Goal: Navigation & Orientation: Find specific page/section

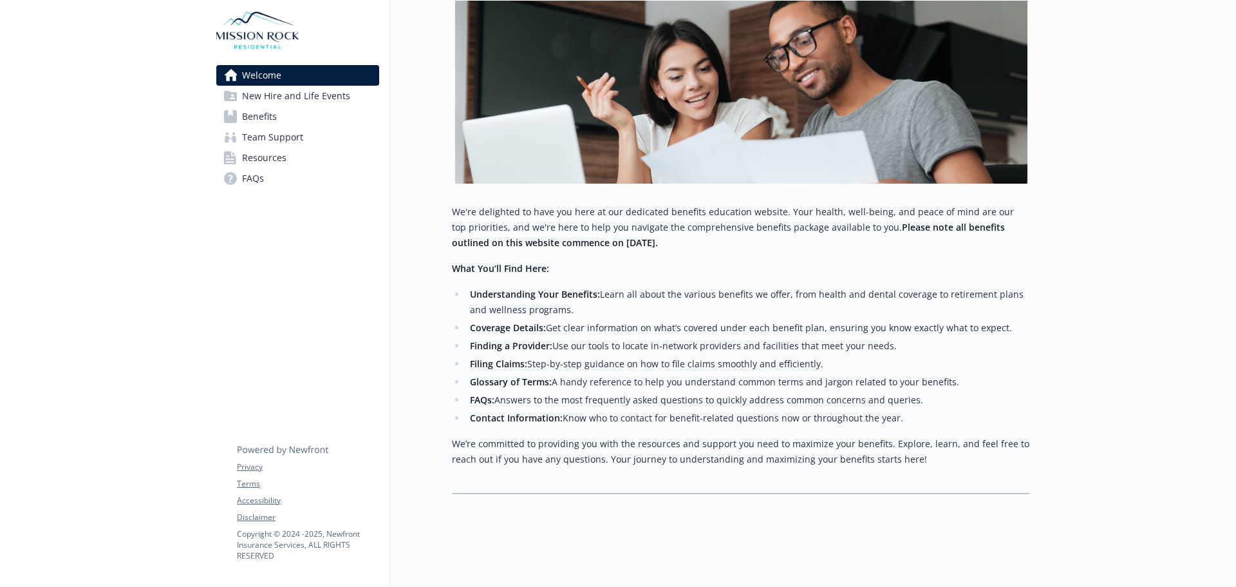
scroll to position [218, 0]
click at [259, 116] on span "Benefits" at bounding box center [259, 116] width 35 height 21
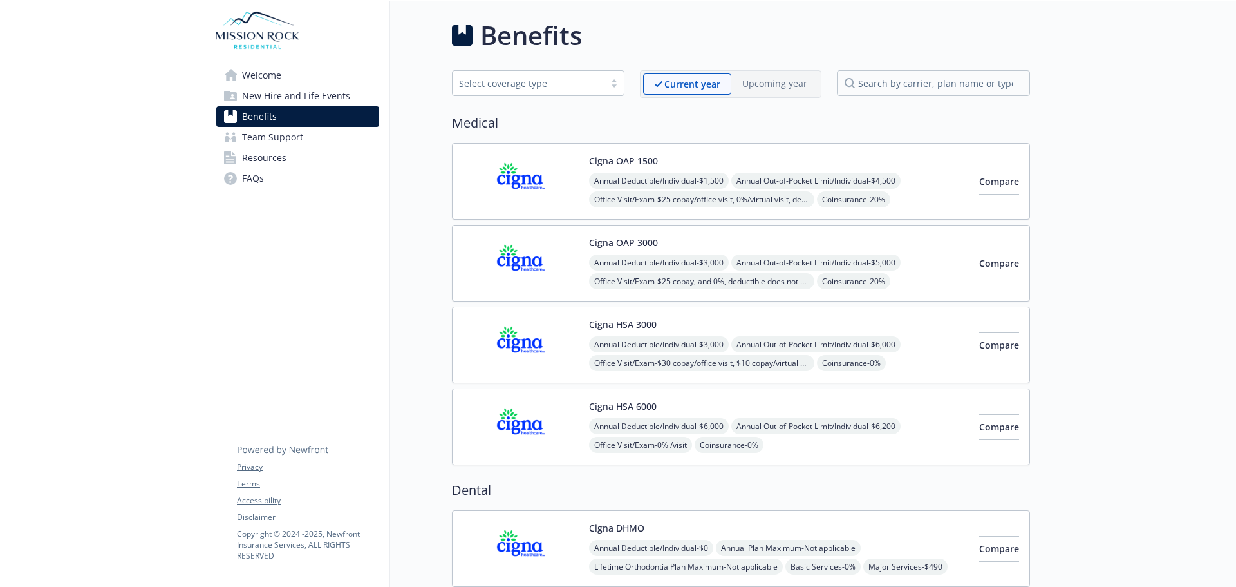
click at [260, 99] on span "New Hire and Life Events" at bounding box center [296, 96] width 108 height 21
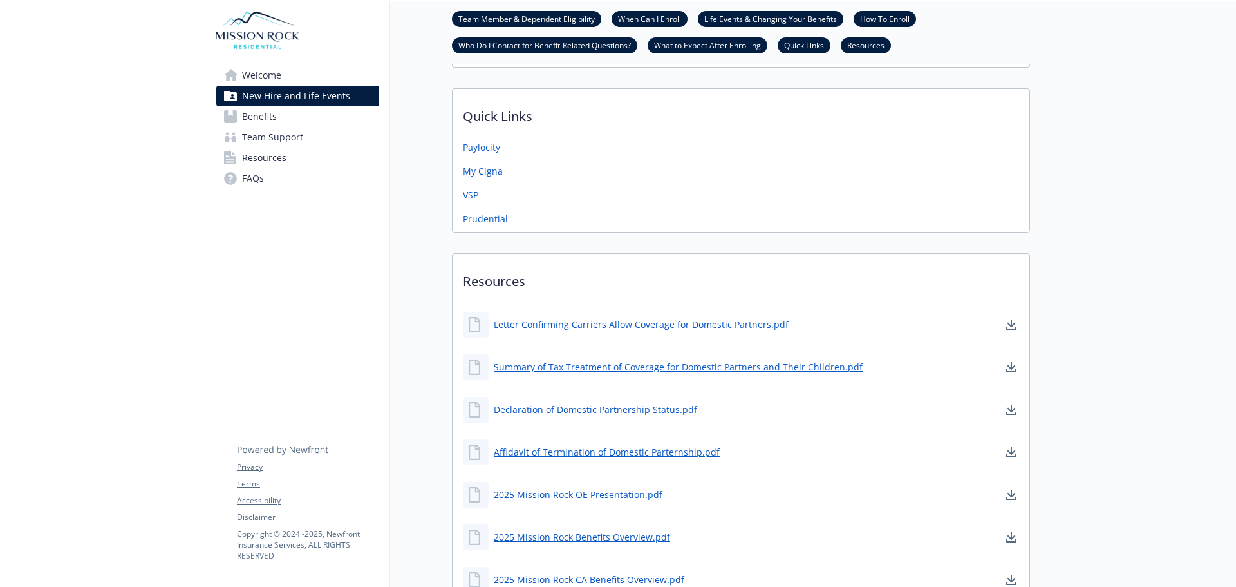
scroll to position [644, 0]
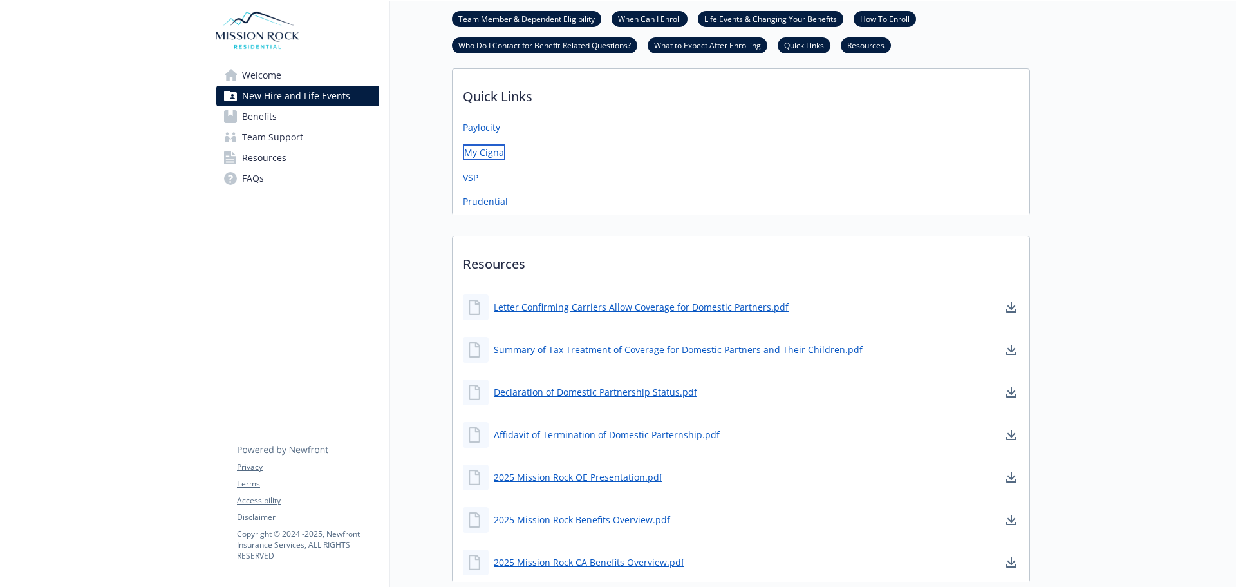
click at [479, 153] on link "My Cigna" at bounding box center [484, 152] width 42 height 16
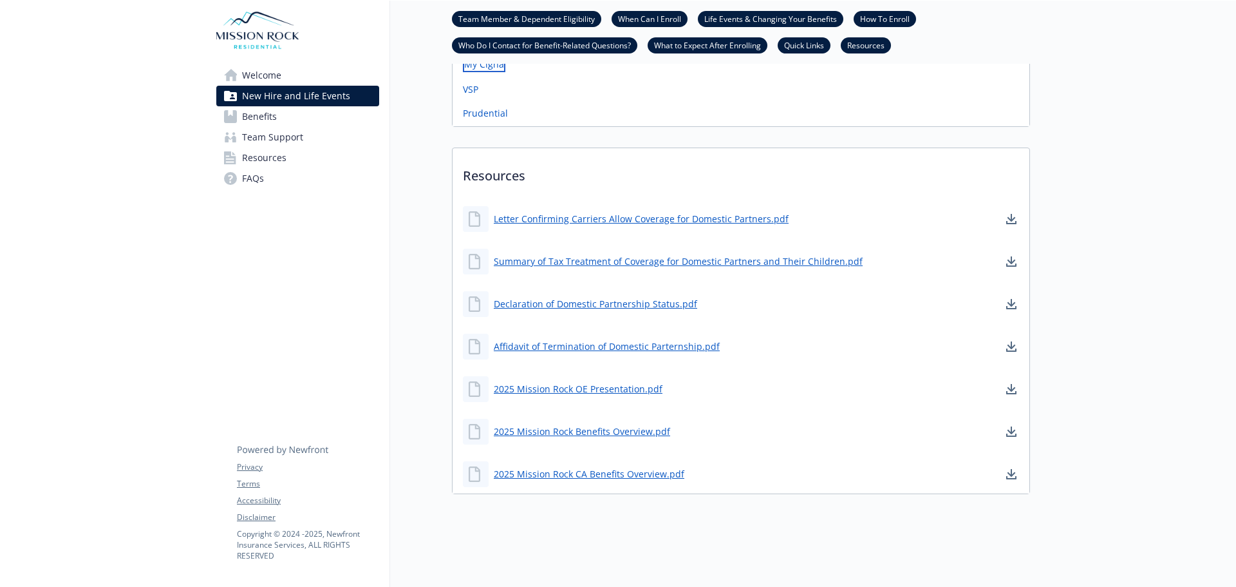
scroll to position [742, 0]
click at [246, 182] on span "FAQs" at bounding box center [253, 178] width 22 height 21
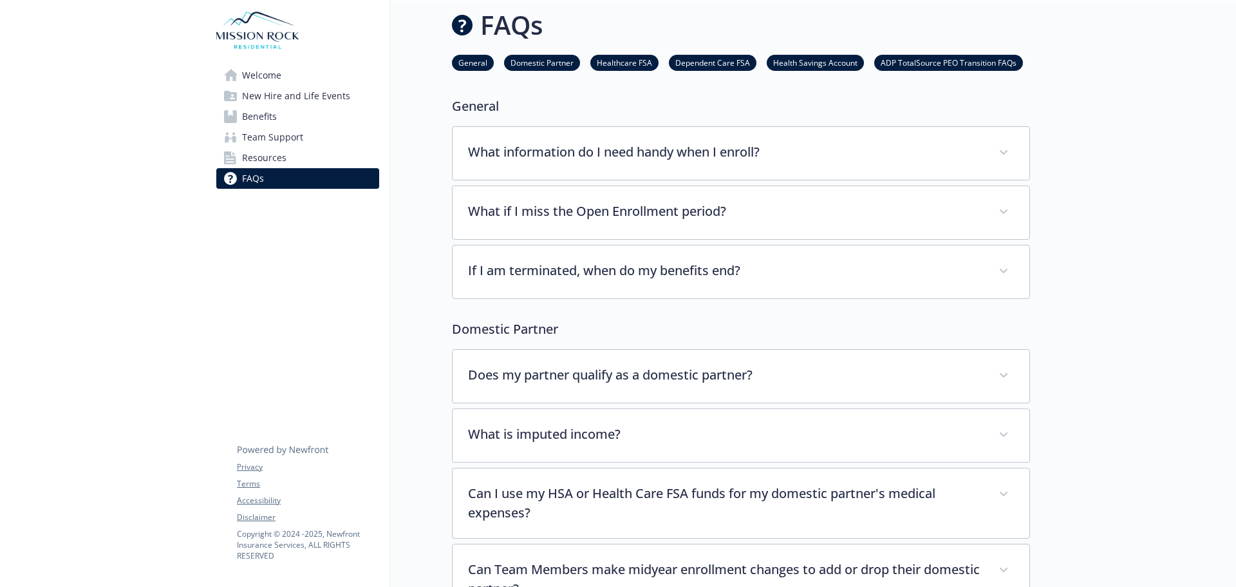
scroll to position [739, 0]
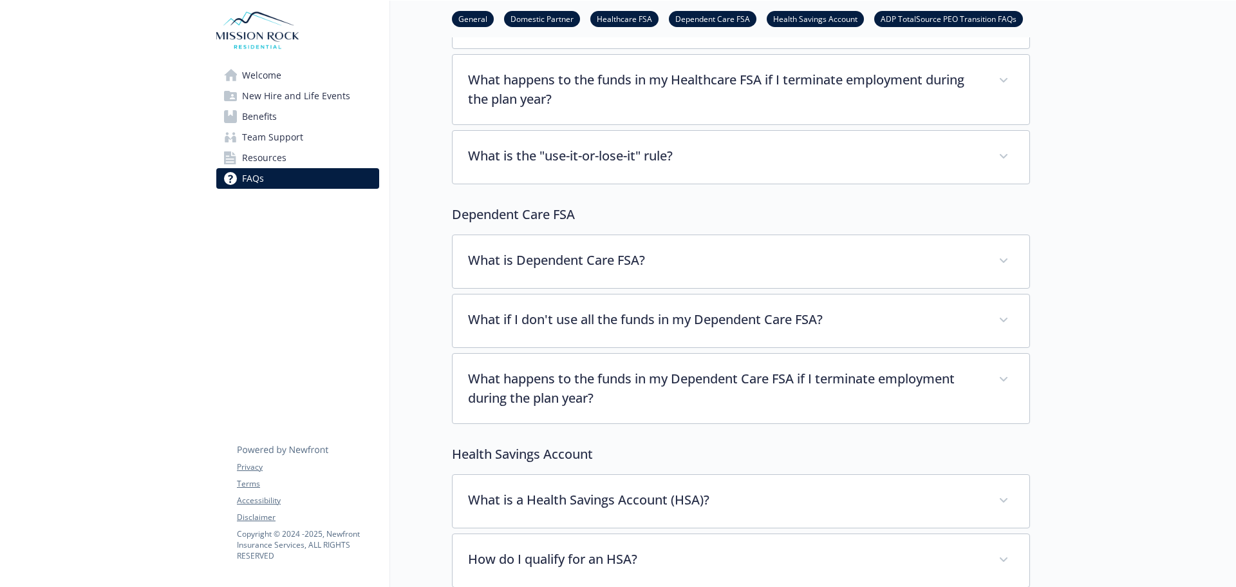
click at [259, 111] on span "Benefits" at bounding box center [259, 116] width 35 height 21
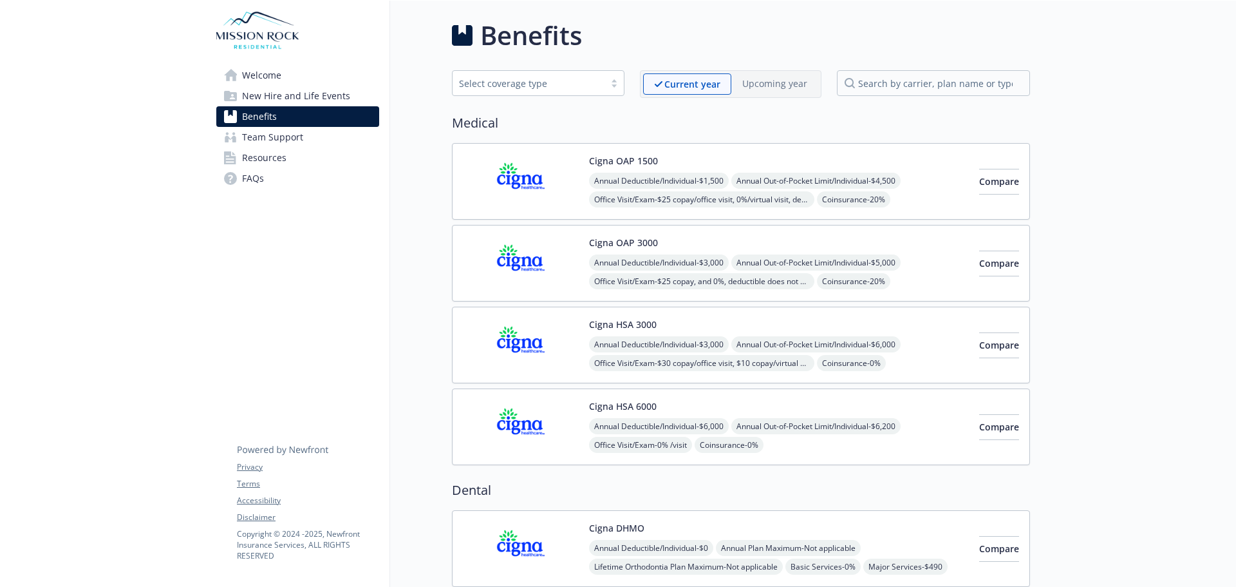
click at [694, 79] on p "Current year" at bounding box center [693, 84] width 56 height 14
click at [254, 156] on span "Resources" at bounding box center [264, 157] width 44 height 21
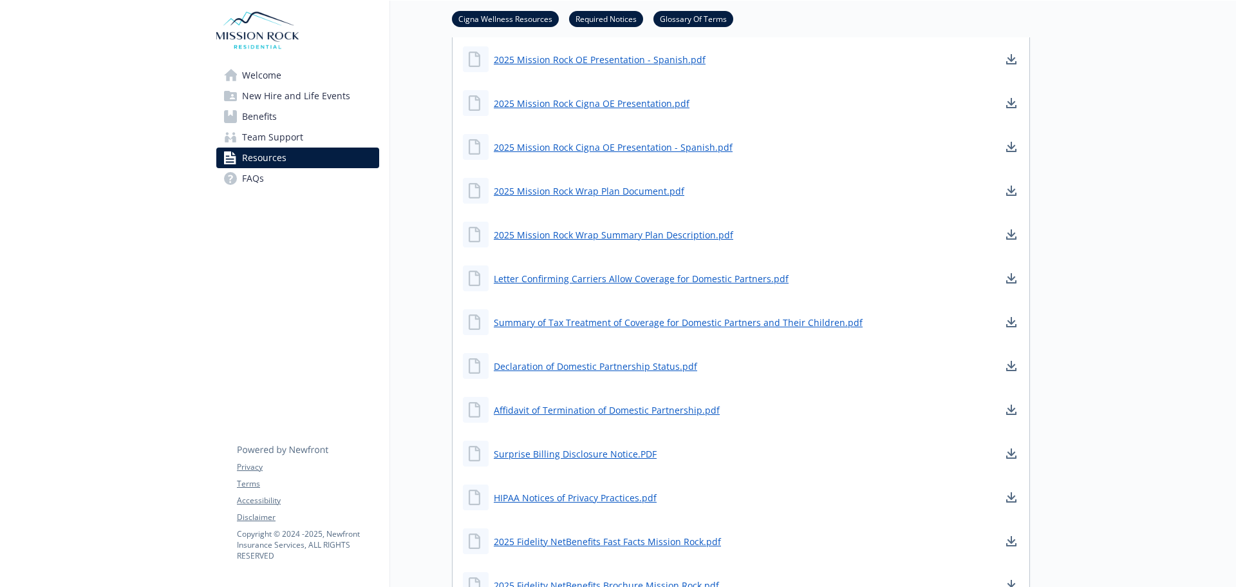
scroll to position [708, 0]
click at [258, 116] on span "Benefits" at bounding box center [259, 116] width 35 height 21
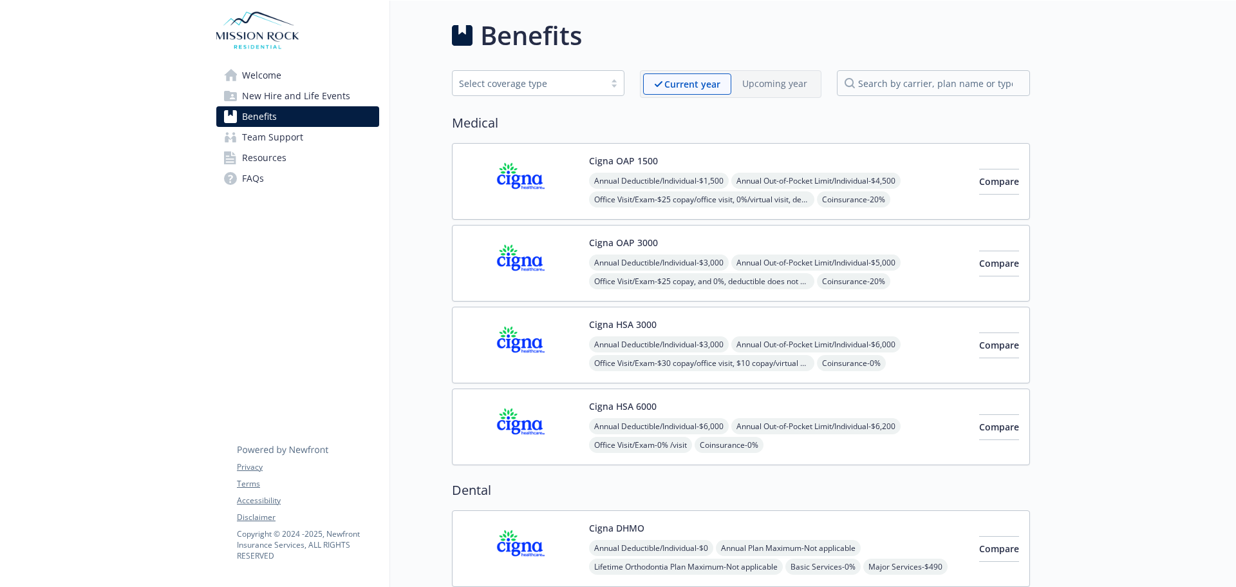
click at [265, 77] on span "Welcome" at bounding box center [261, 75] width 39 height 21
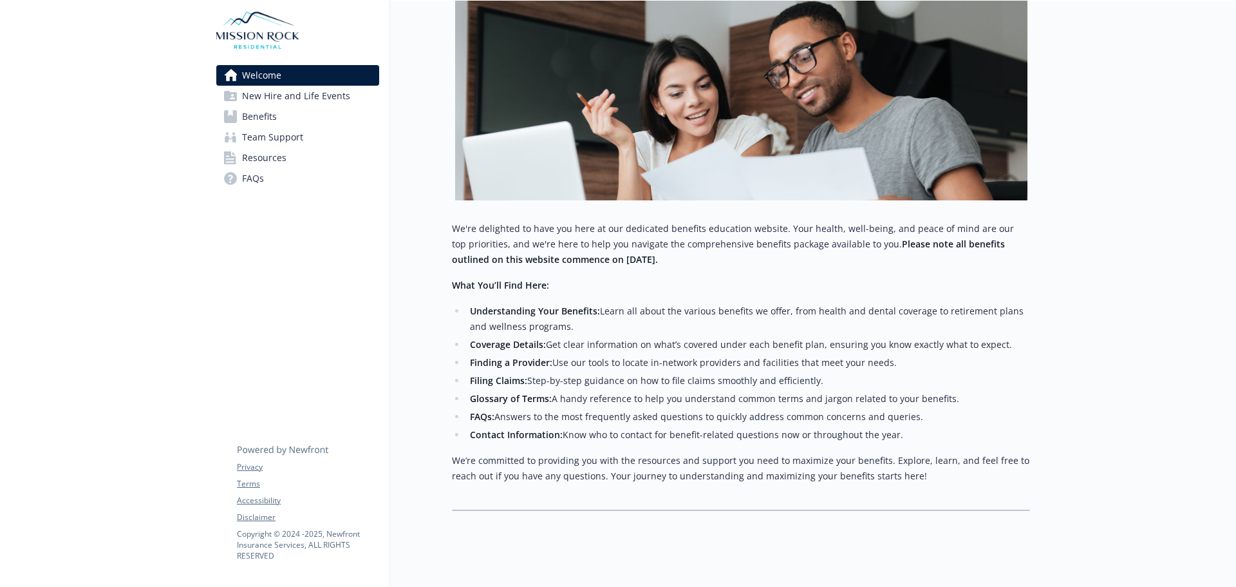
scroll to position [193, 0]
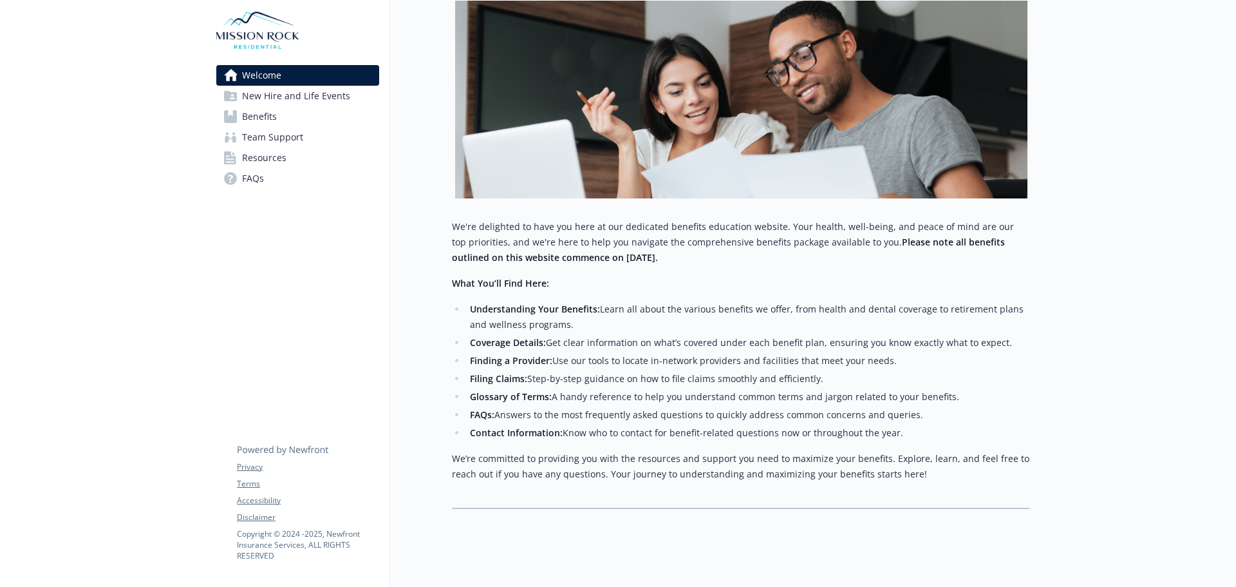
click at [259, 138] on span "Team Support" at bounding box center [272, 137] width 61 height 21
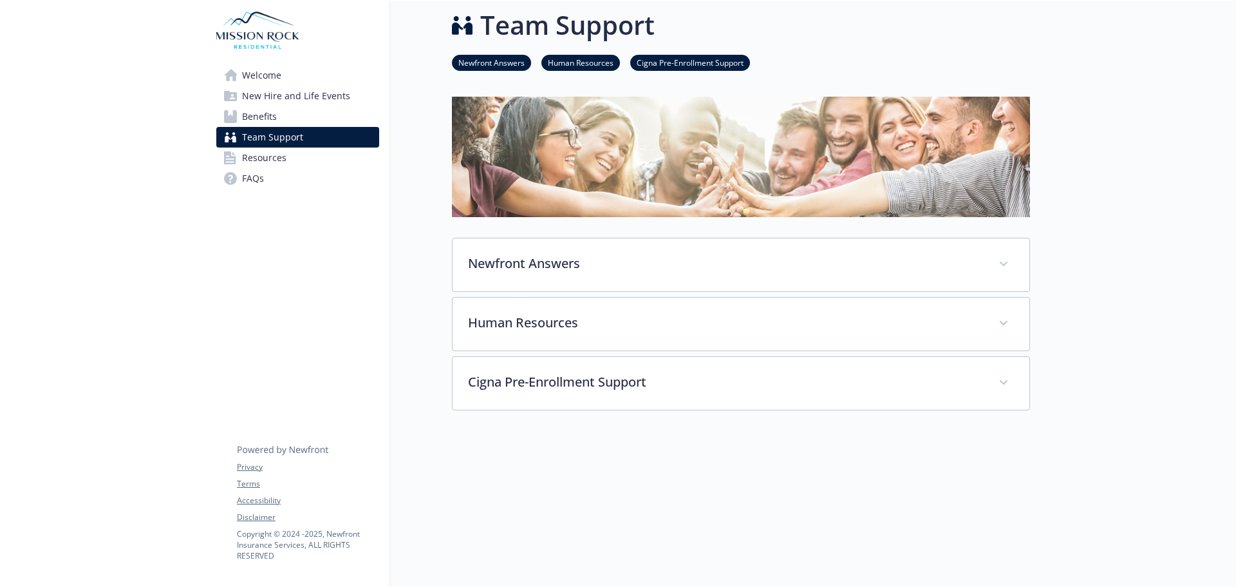
scroll to position [97, 0]
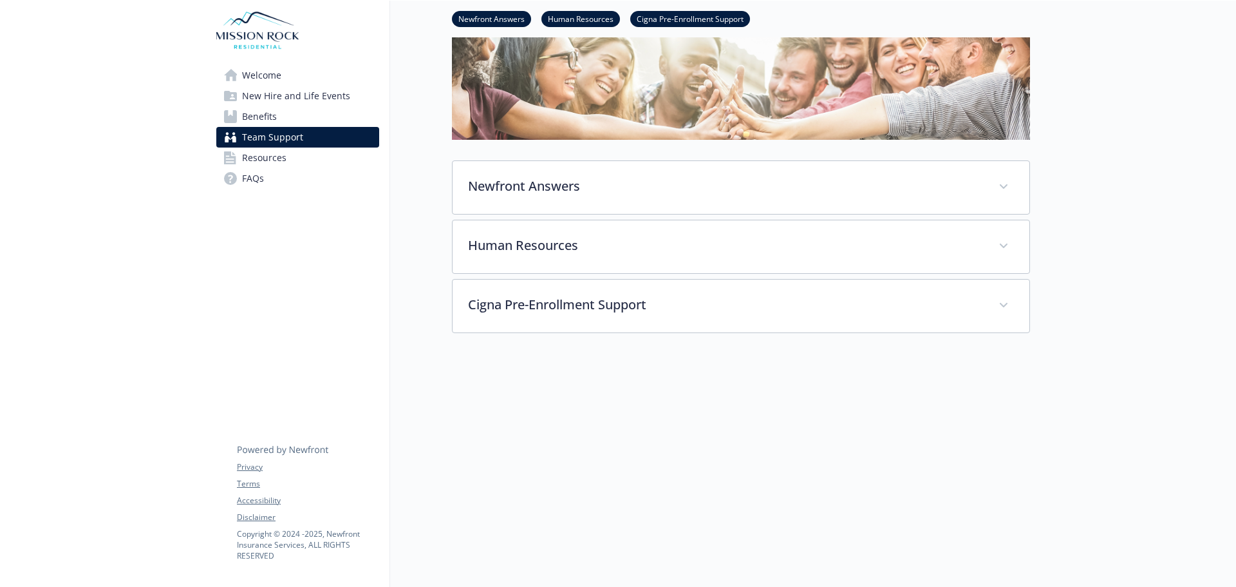
click at [253, 74] on span "Welcome" at bounding box center [261, 75] width 39 height 21
